Goal: Navigation & Orientation: Find specific page/section

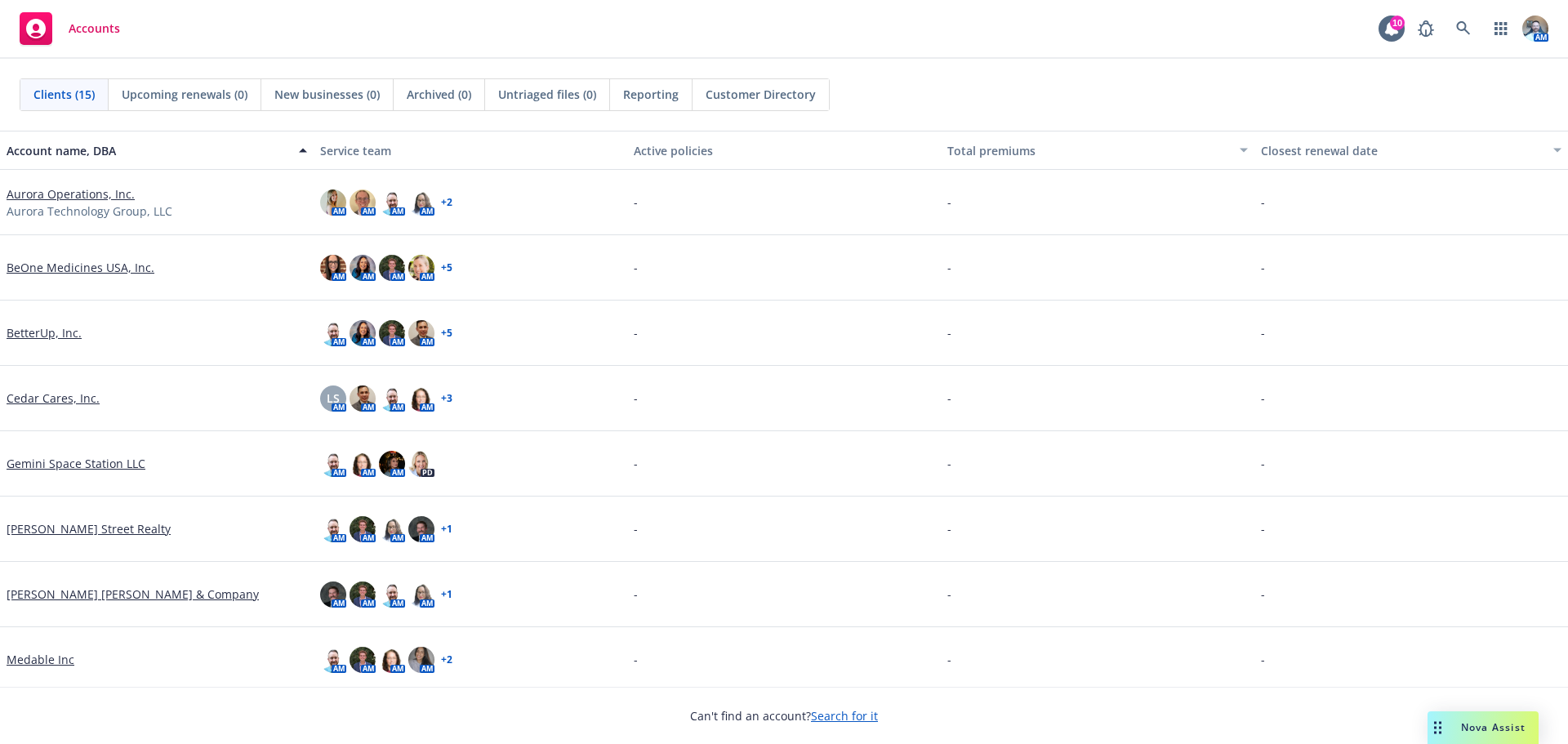
click at [42, 327] on link "BetterUp, Inc." at bounding box center [44, 333] width 75 height 17
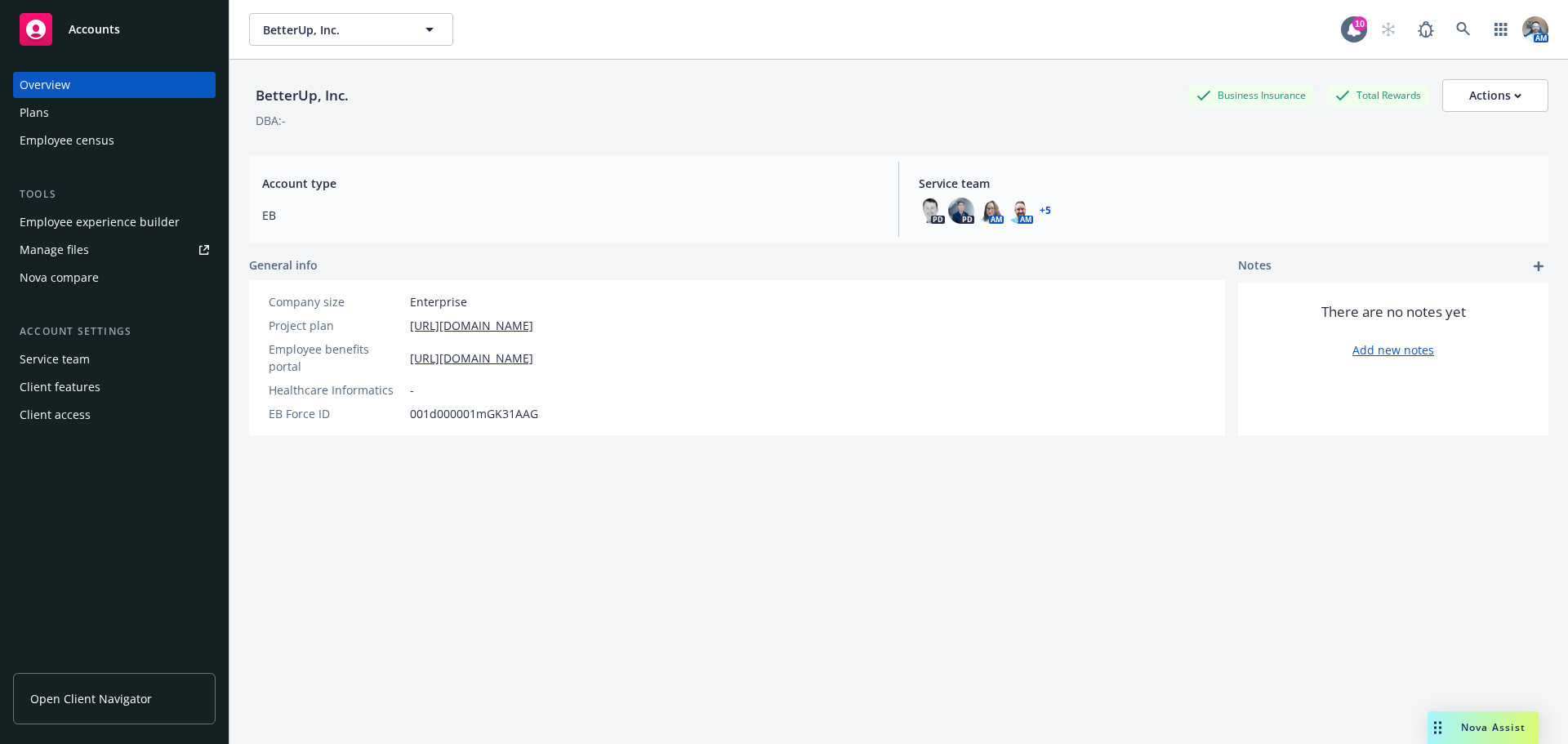
click at [83, 698] on span "Open Client Navigator" at bounding box center [90, 698] width 122 height 17
